Goal: Task Accomplishment & Management: Manage account settings

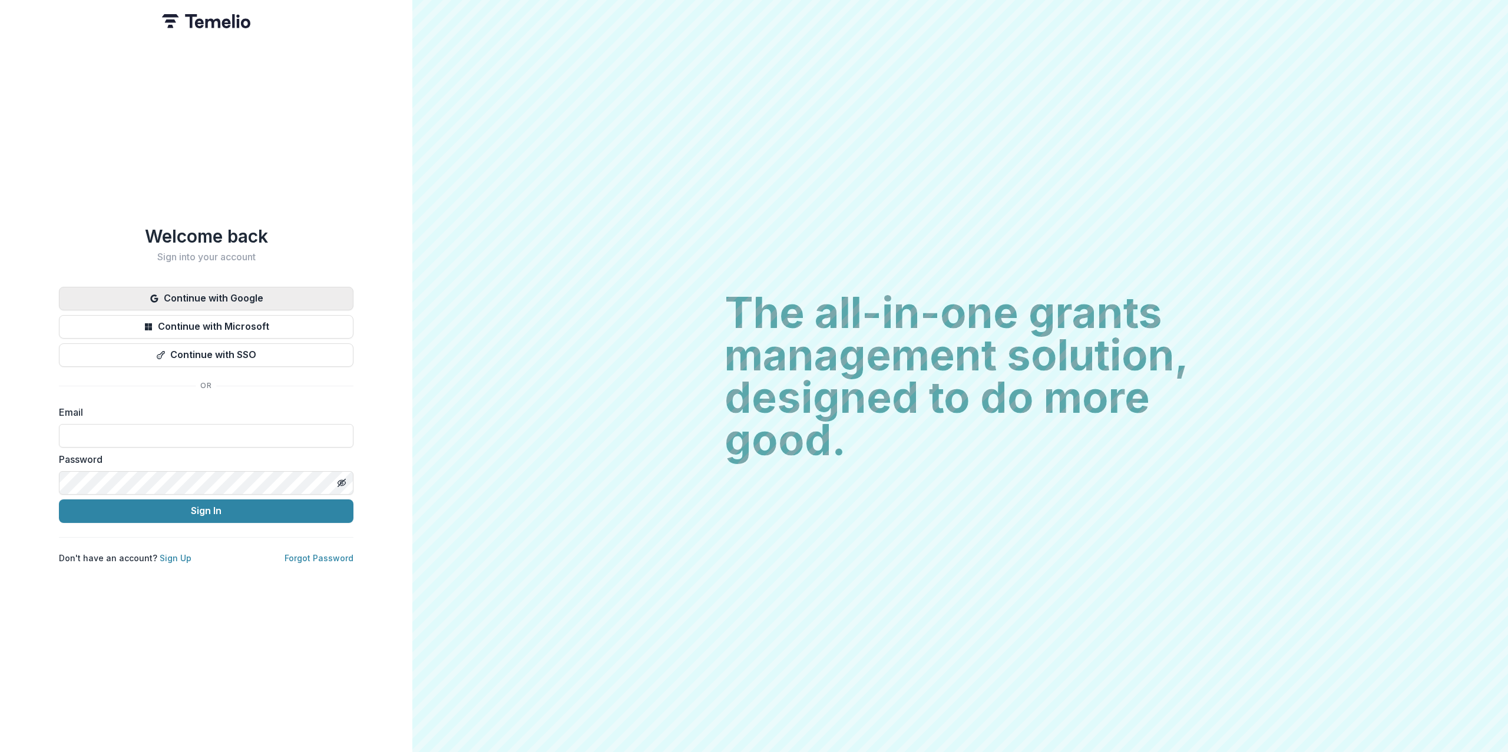
click at [290, 296] on button "Continue with Google" at bounding box center [206, 299] width 295 height 24
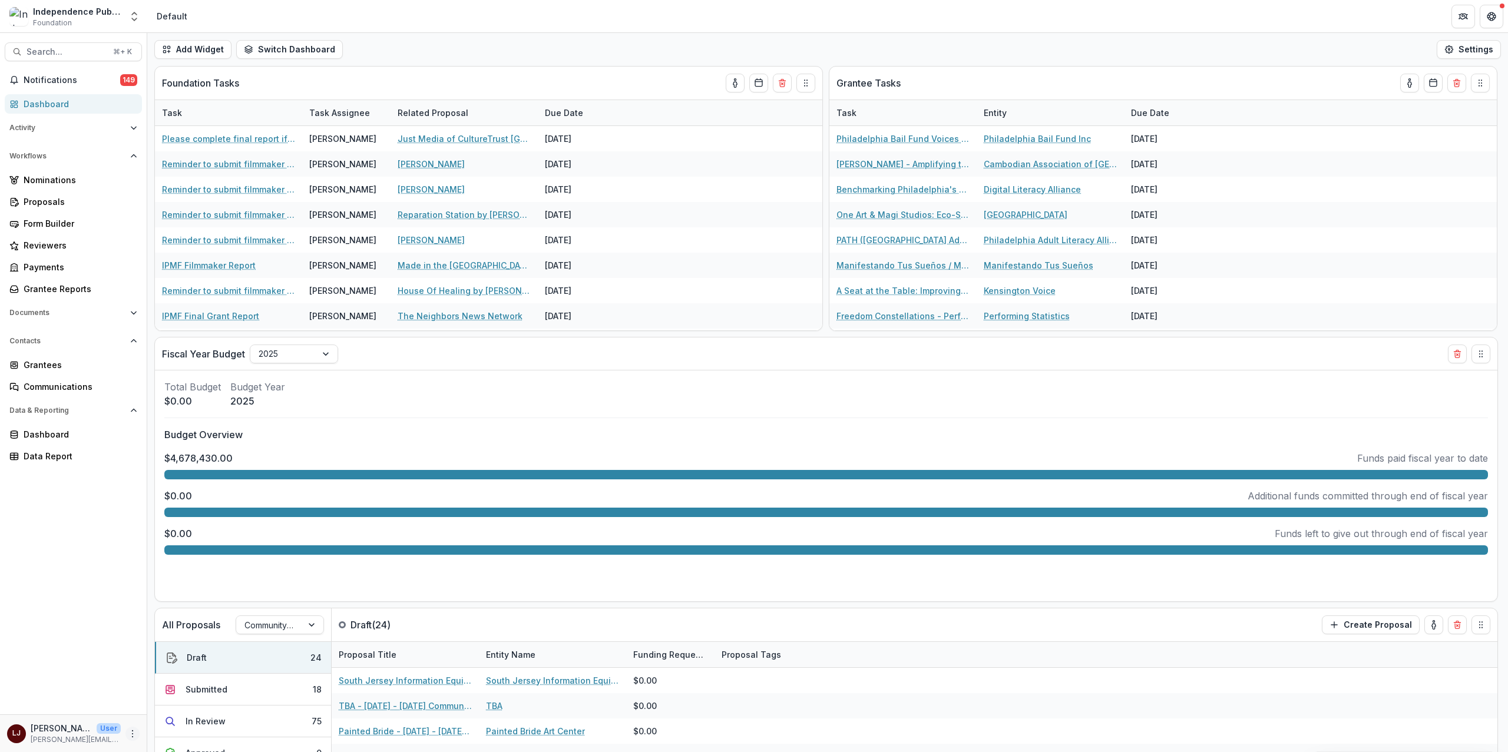
click at [132, 735] on icon "More" at bounding box center [132, 733] width 9 height 9
click at [197, 711] on link "User Settings" at bounding box center [210, 708] width 126 height 19
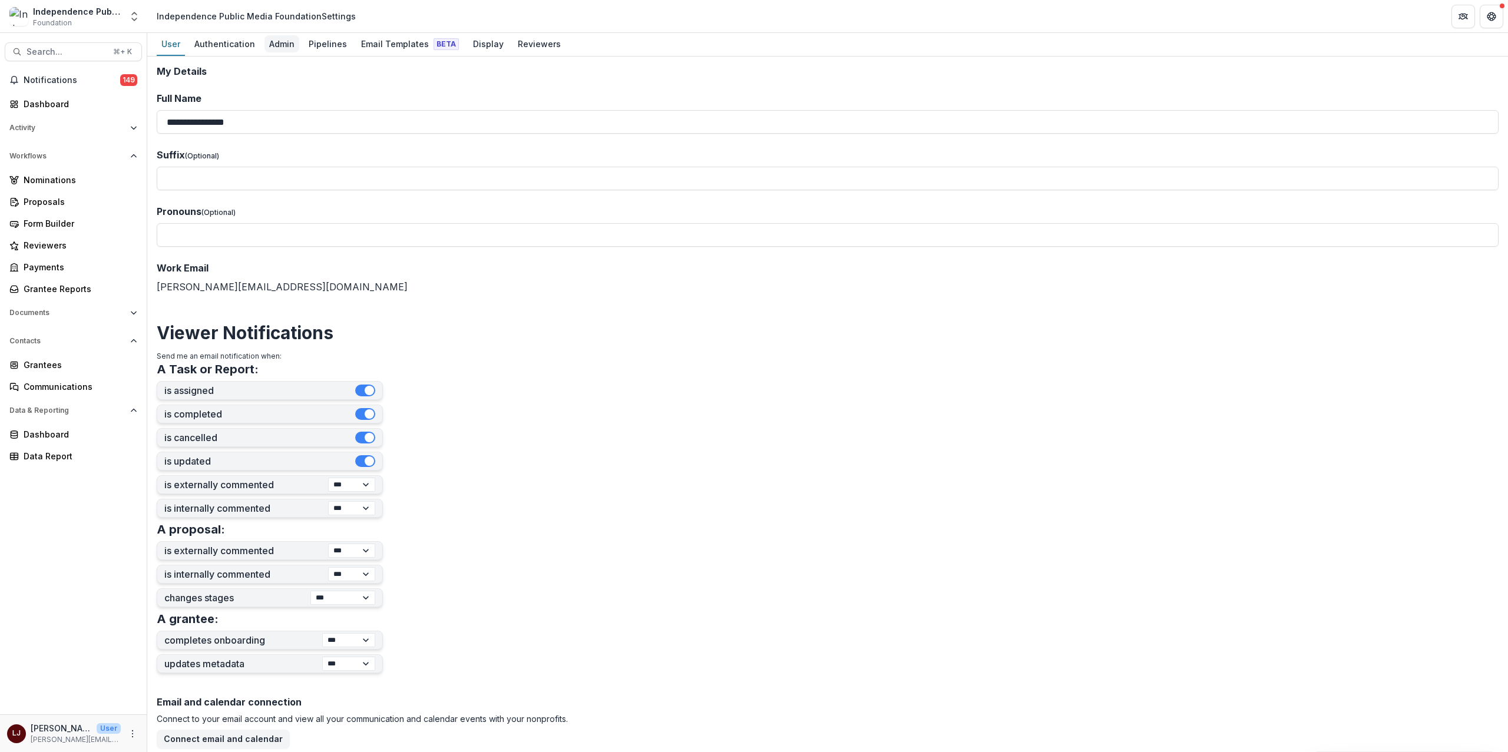
drag, startPoint x: 267, startPoint y: 42, endPoint x: 276, endPoint y: 44, distance: 8.9
click at [267, 42] on div "Admin" at bounding box center [282, 43] width 35 height 17
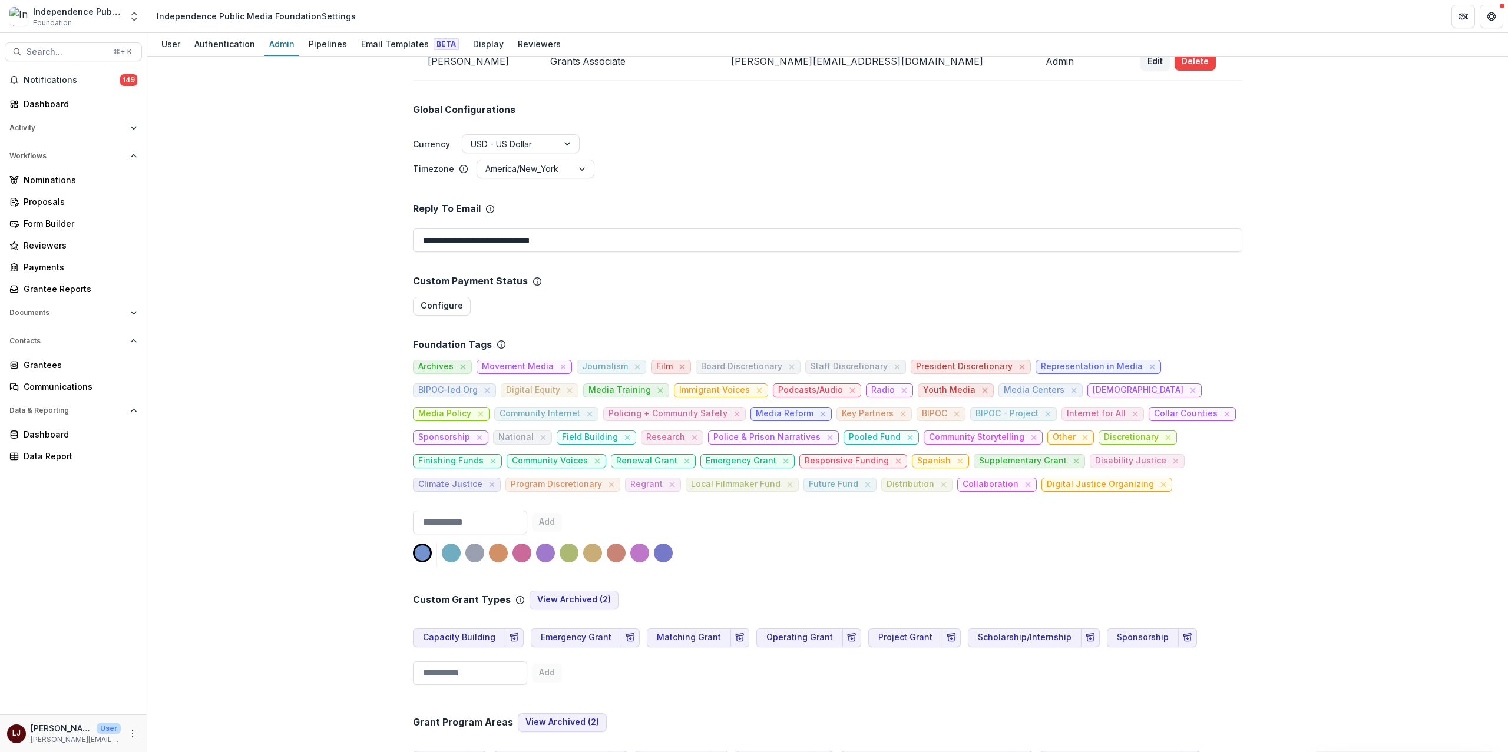
scroll to position [289, 0]
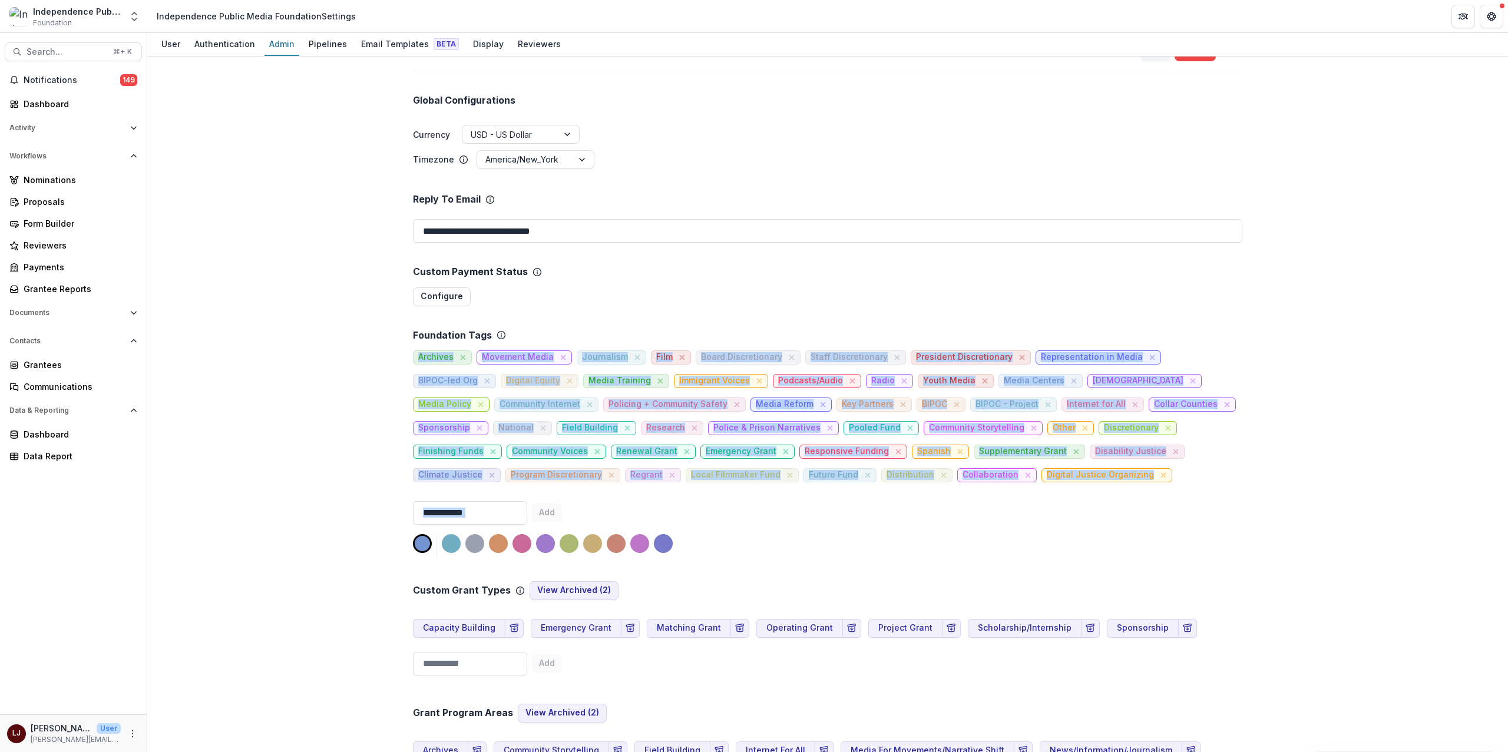
drag, startPoint x: 984, startPoint y: 485, endPoint x: 355, endPoint y: 363, distance: 640.9
click at [355, 363] on div "**********" at bounding box center [827, 405] width 1361 height 696
click at [847, 504] on div "Add" at bounding box center [828, 529] width 830 height 57
drag, startPoint x: 898, startPoint y: 477, endPoint x: 418, endPoint y: 360, distance: 494.7
click at [418, 360] on div "Archives Movement Media Journalism Film Board Discretionary Staff Discretionary…" at bounding box center [828, 411] width 830 height 141
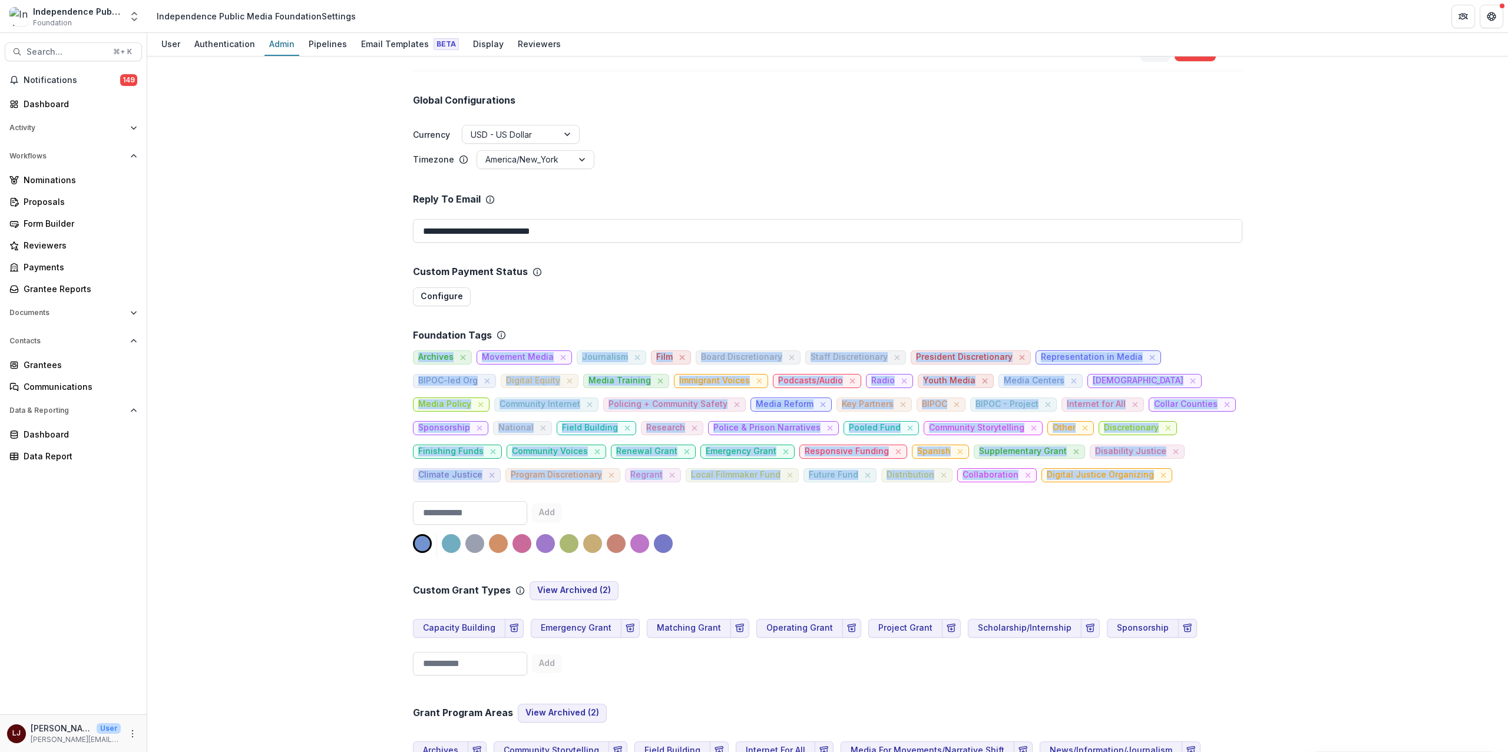
copy div "Archives Movement Media Journalism Film Board Discretionary Staff Discretionary…"
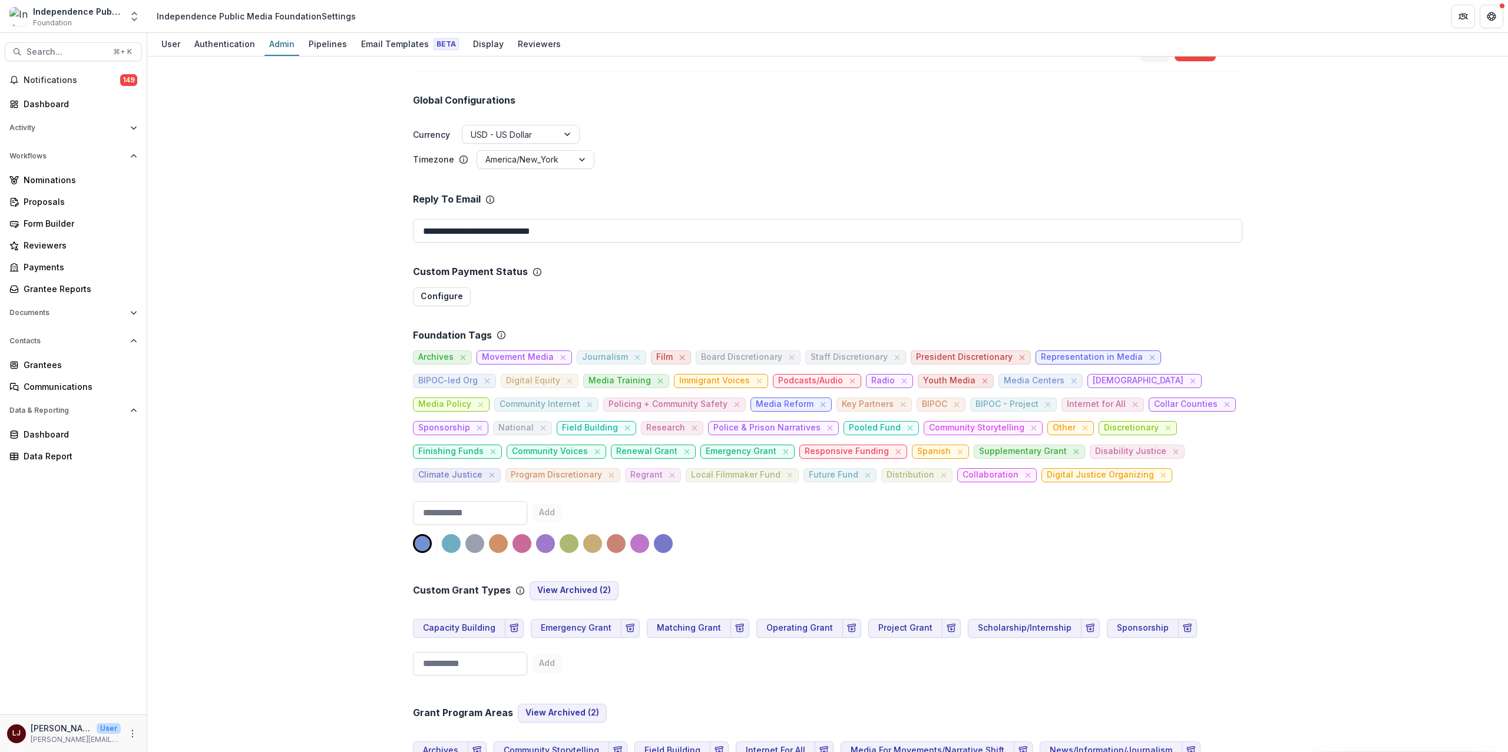
click at [304, 331] on div "**********" at bounding box center [827, 405] width 1361 height 696
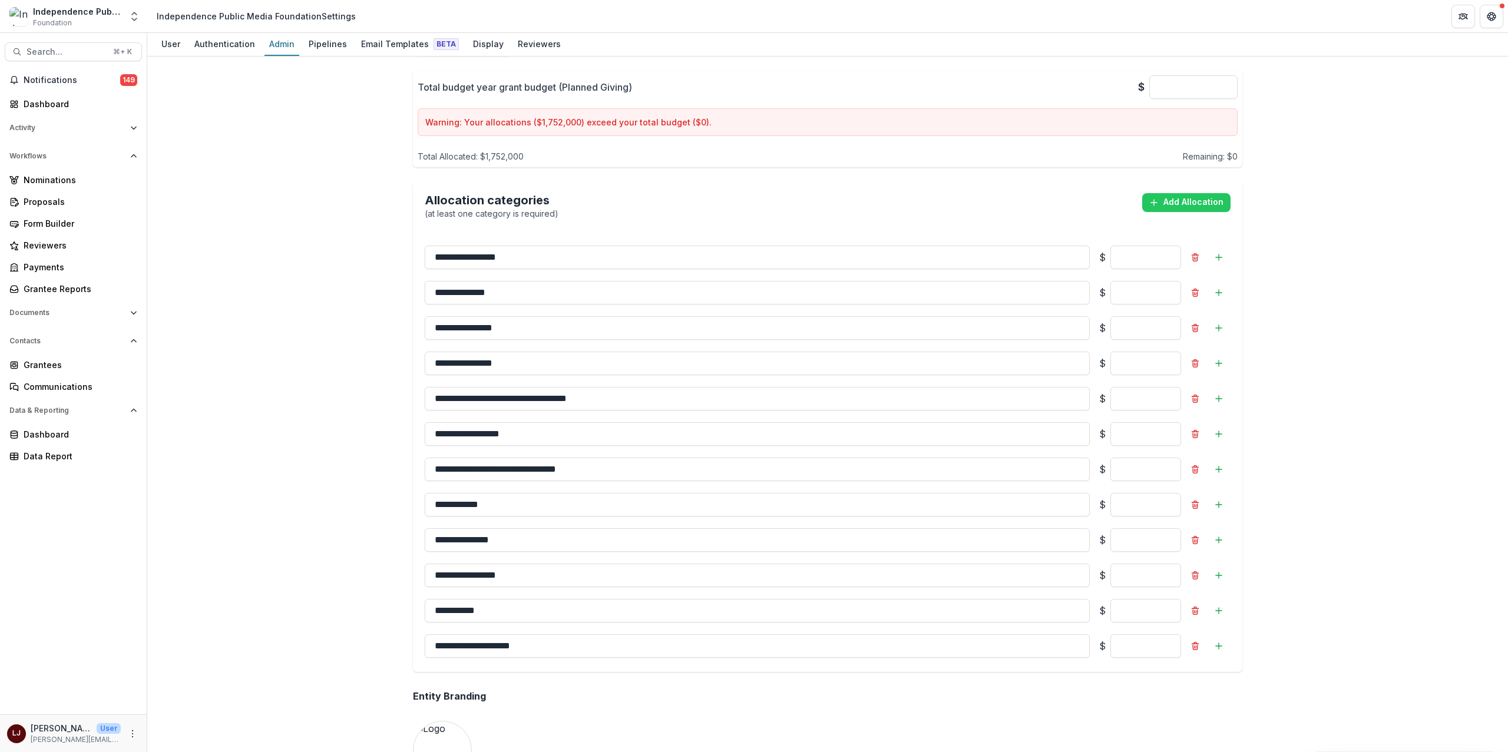
scroll to position [1122, 0]
